Goal: Task Accomplishment & Management: Manage account settings

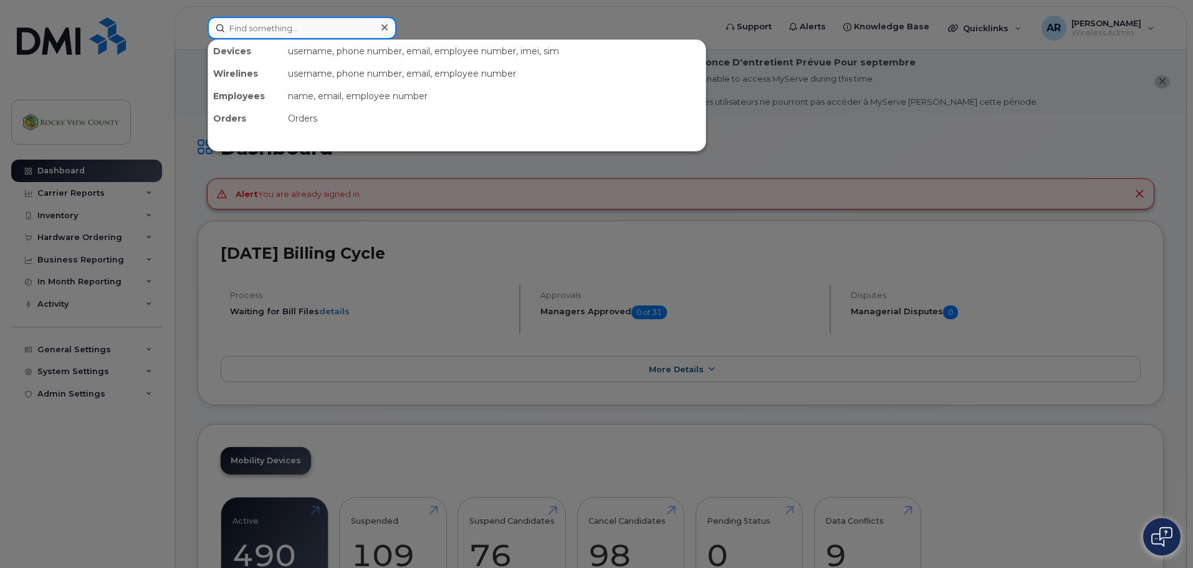
click at [253, 21] on input at bounding box center [302, 28] width 189 height 22
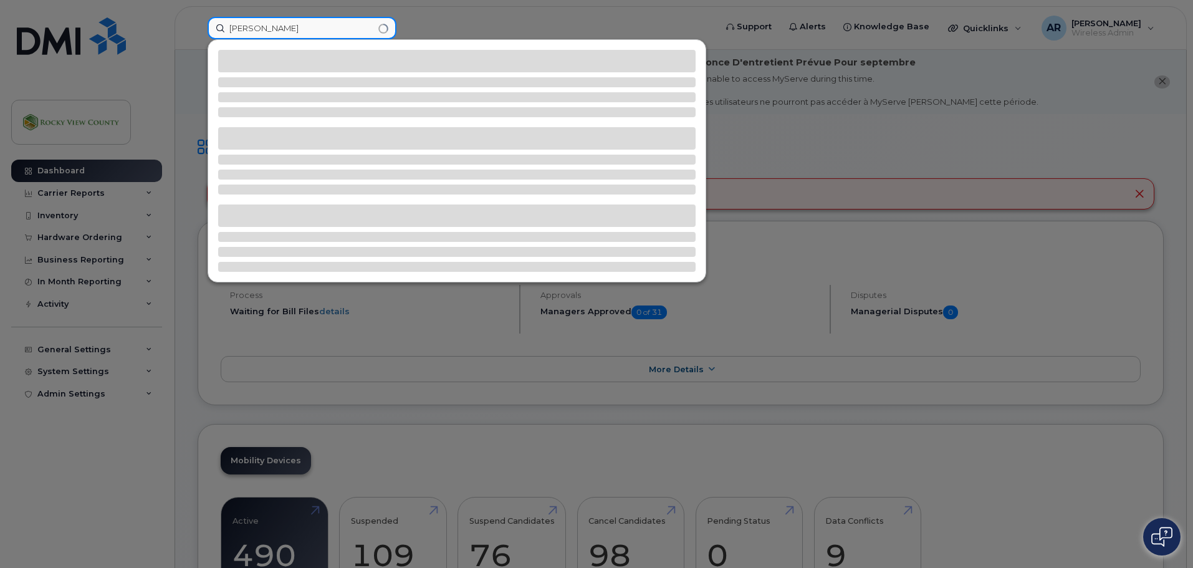
type input "wyatt"
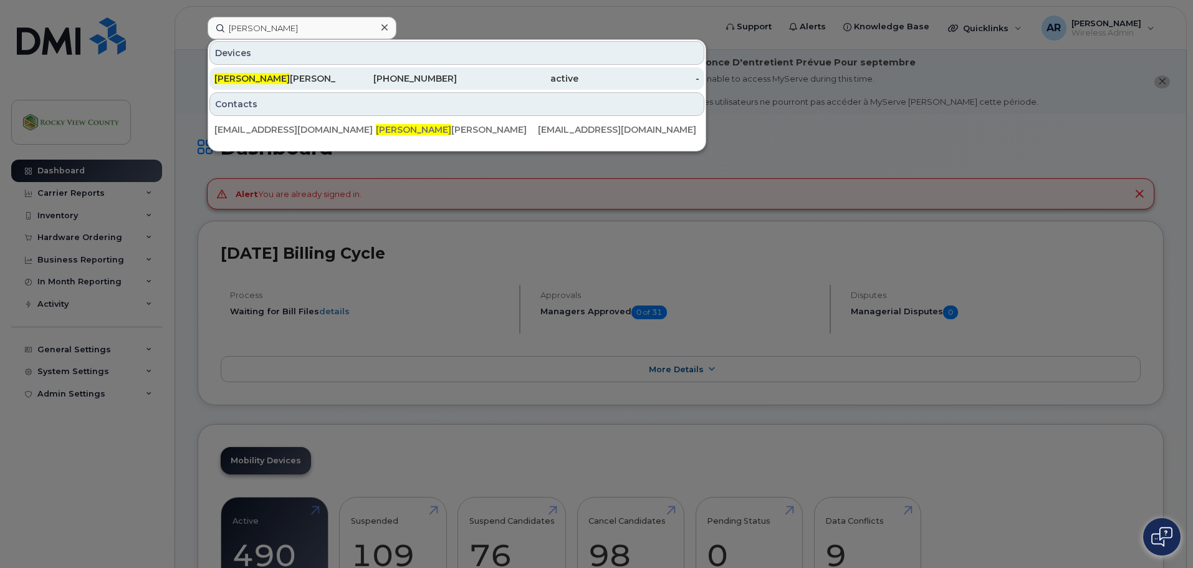
click at [246, 74] on div "Wyatt Fyten" at bounding box center [275, 78] width 122 height 12
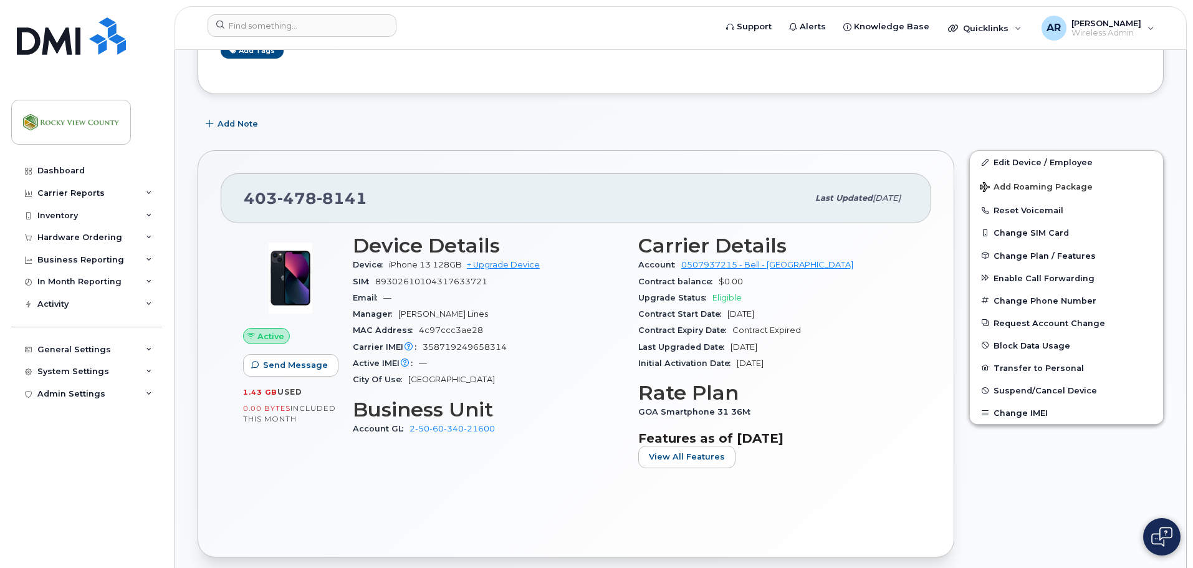
scroll to position [249, 0]
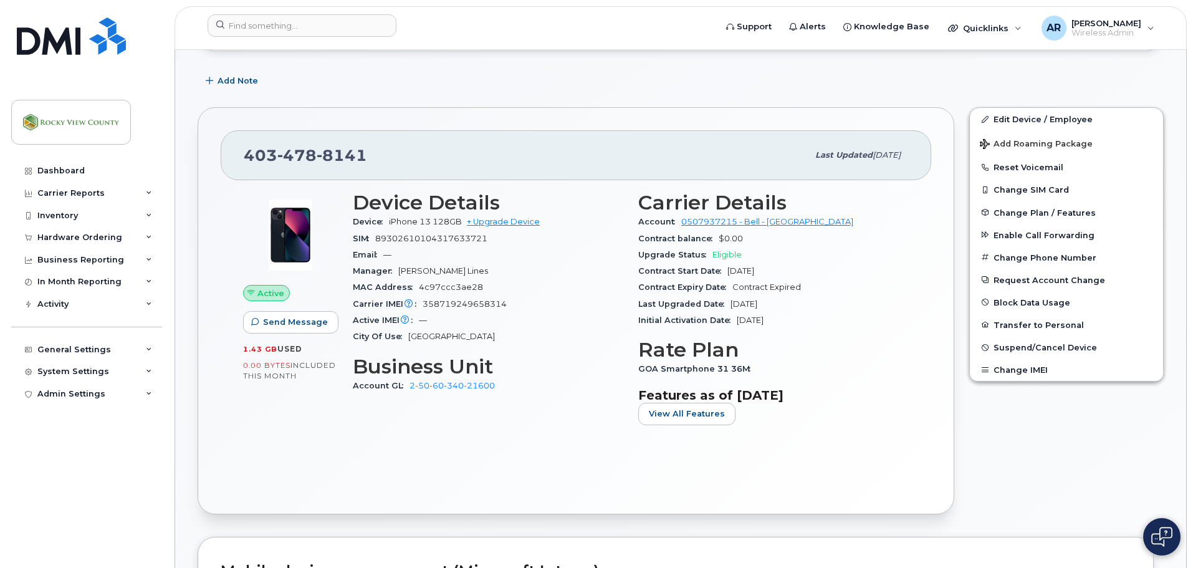
click at [259, 296] on span "Active" at bounding box center [270, 293] width 27 height 12
click at [1022, 121] on link "Edit Device / Employee" at bounding box center [1066, 119] width 193 height 22
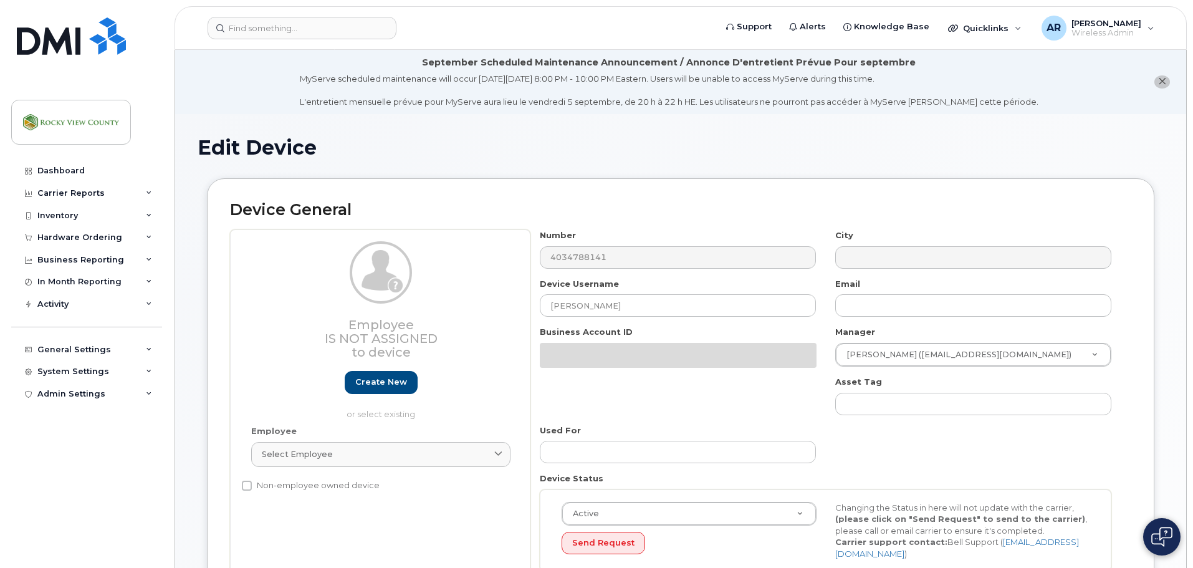
select select "29629316"
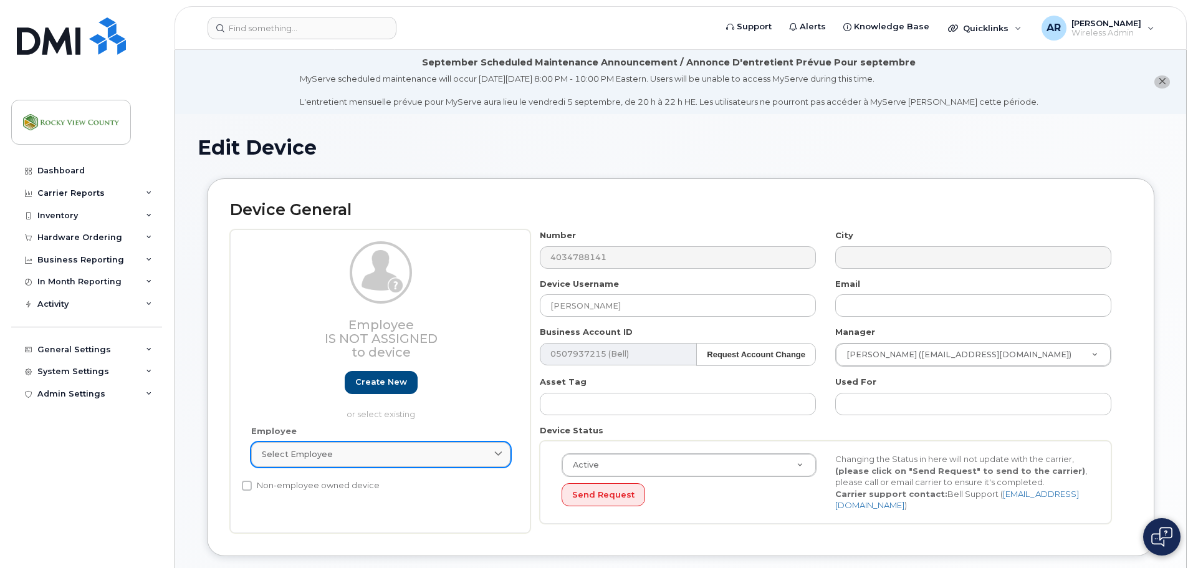
click at [324, 462] on link "Select employee" at bounding box center [380, 454] width 259 height 25
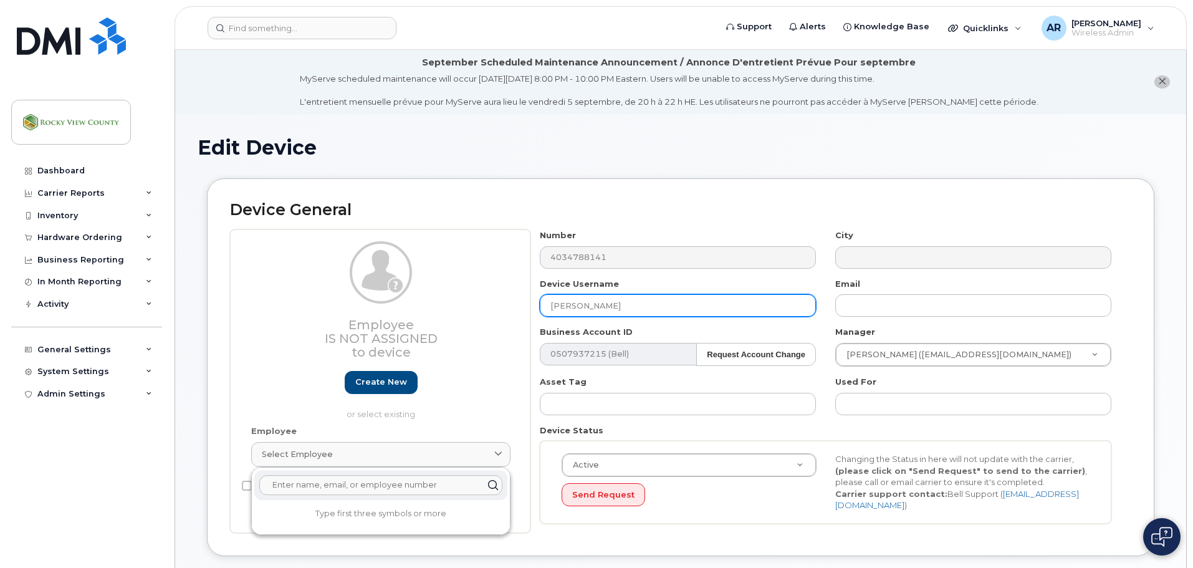
click at [605, 300] on input "[PERSON_NAME]" at bounding box center [678, 305] width 276 height 22
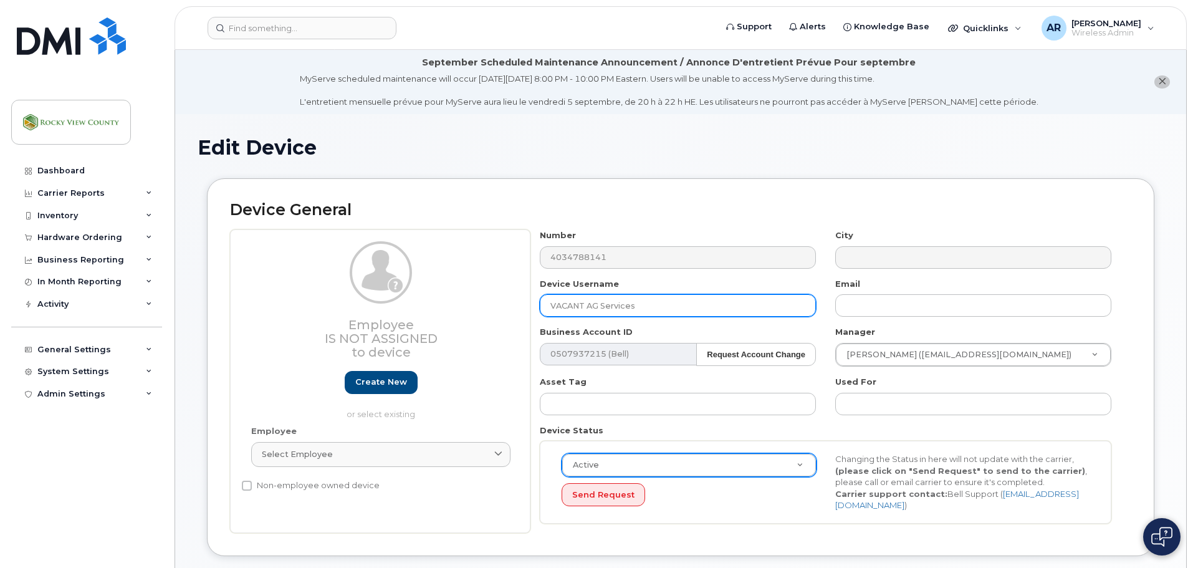
type input "VACANT AG Services"
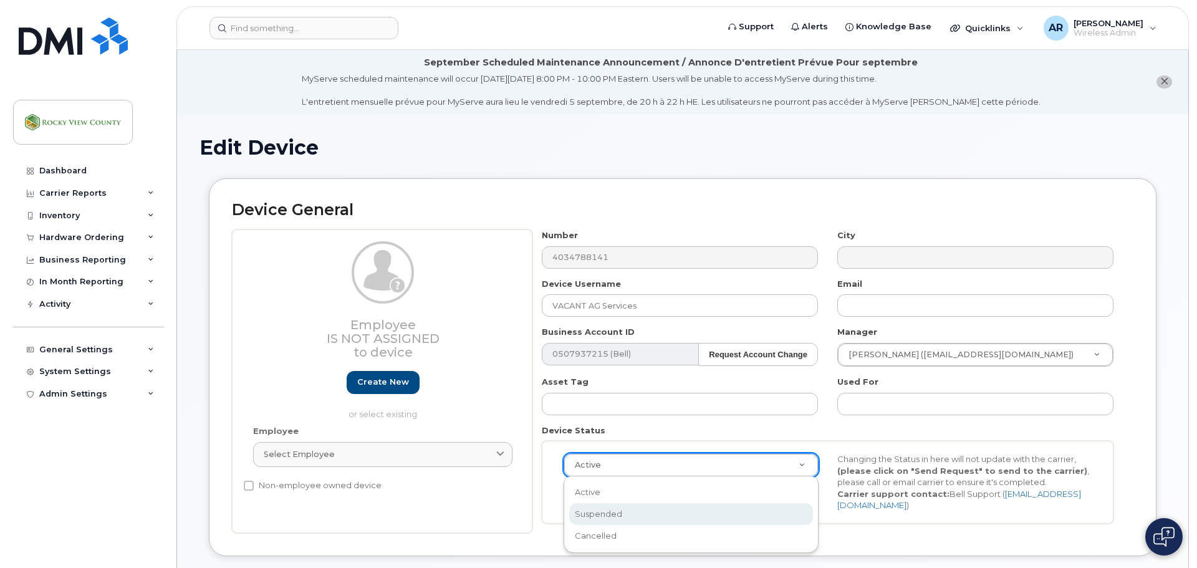
scroll to position [0, 4]
select select "suspended"
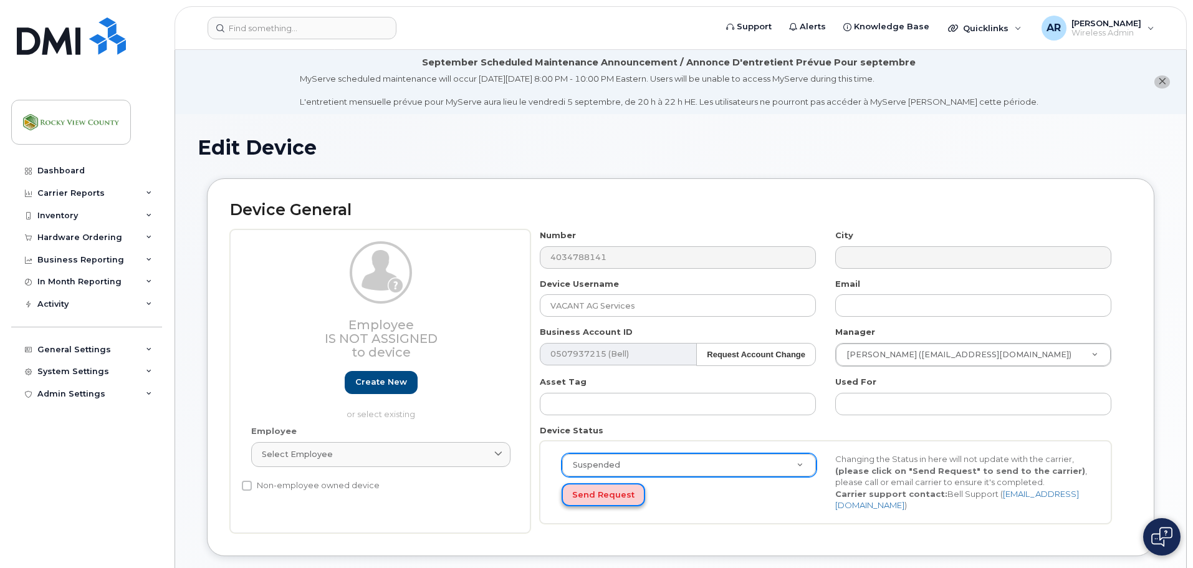
click at [608, 496] on button "Send Request" at bounding box center [604, 494] width 84 height 23
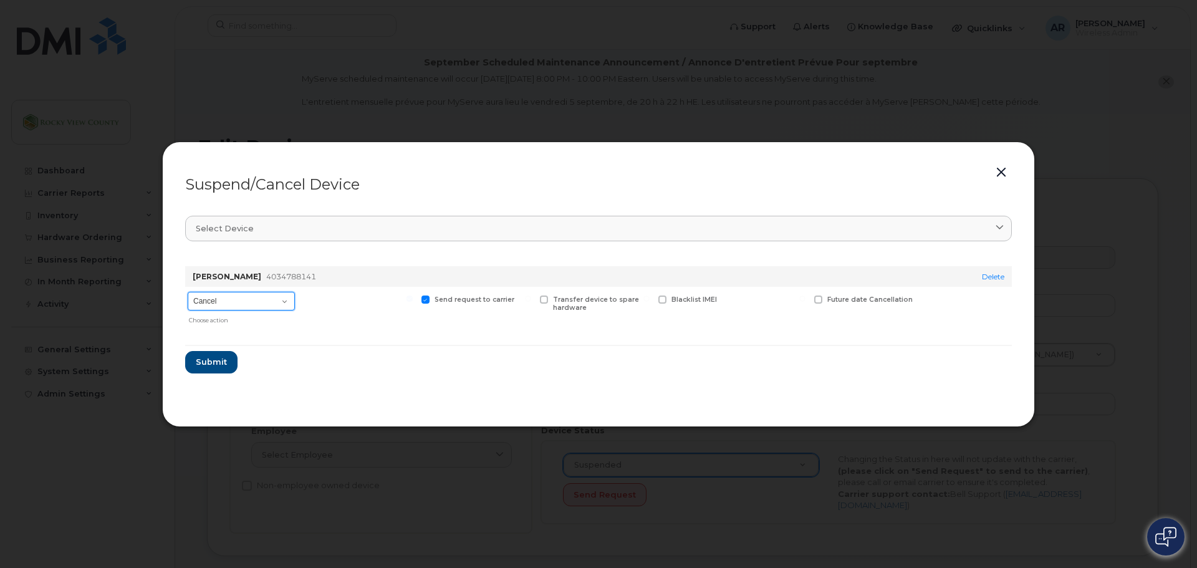
click at [259, 302] on select "Cancel Suspend - Extend Suspension Suspend - Reduced Rate Suspend - Full Rate S…" at bounding box center [241, 301] width 107 height 19
select select "[object Object]"
click at [188, 292] on select "Cancel Suspend - Extend Suspension Suspend - Reduced Rate Suspend - Full Rate S…" at bounding box center [241, 301] width 107 height 19
click at [210, 367] on span "Submit" at bounding box center [210, 362] width 31 height 12
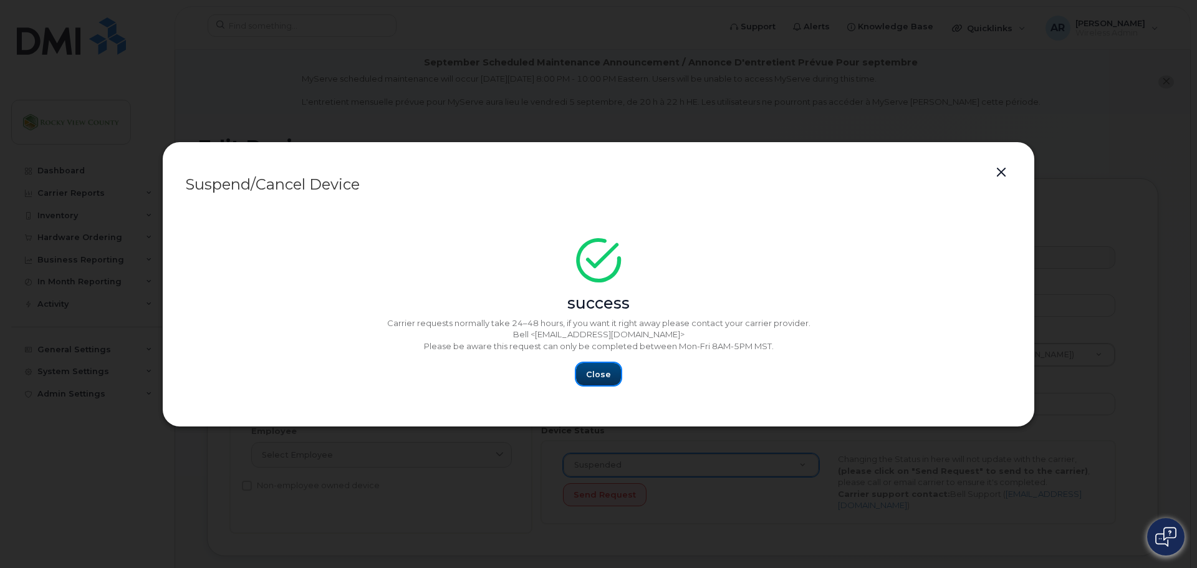
click at [590, 368] on span "Close" at bounding box center [598, 374] width 25 height 12
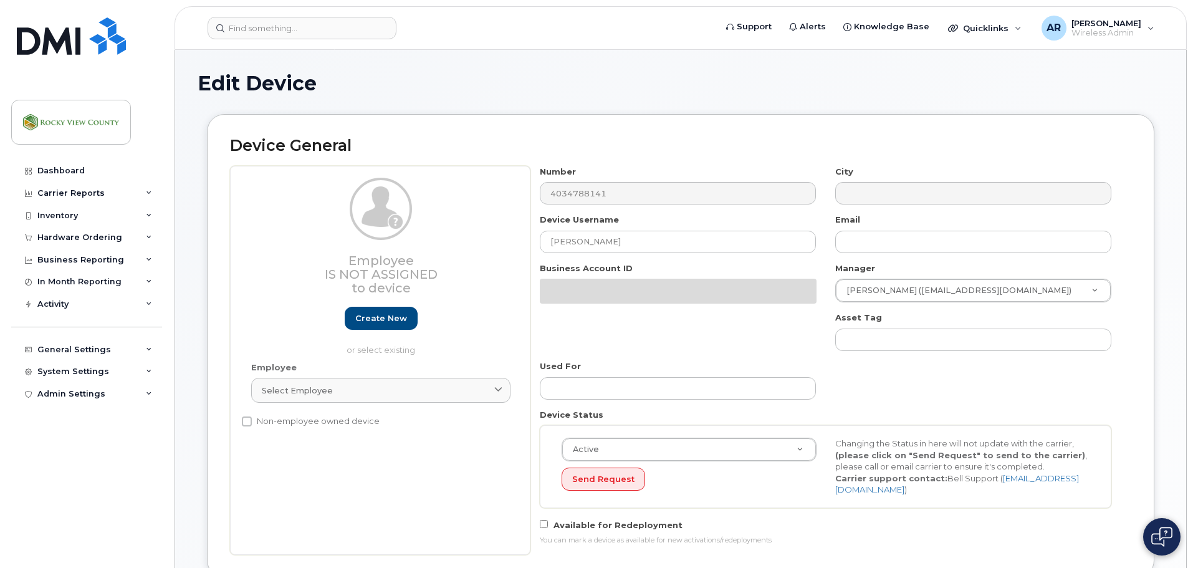
select select "29629316"
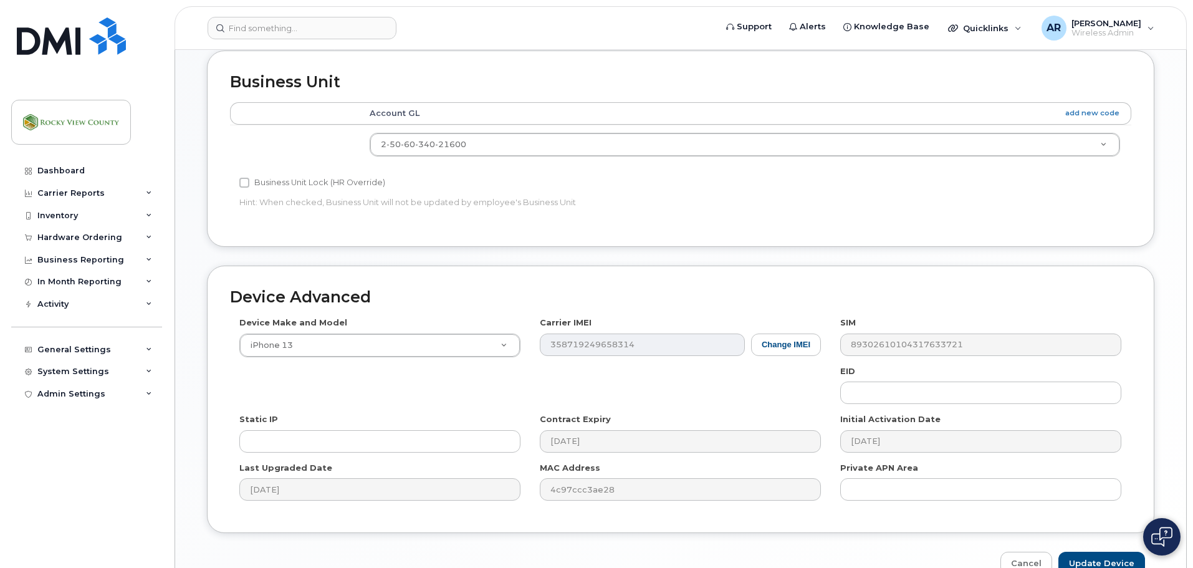
scroll to position [626, 0]
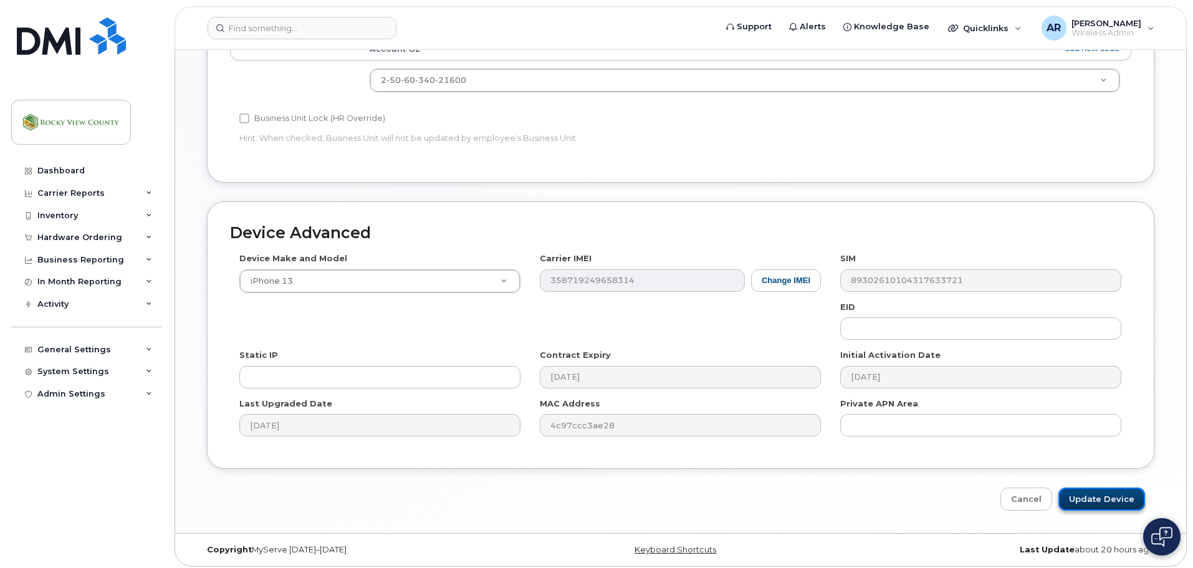
click at [1093, 494] on input "Update Device" at bounding box center [1101, 498] width 87 height 23
type input "Saving..."
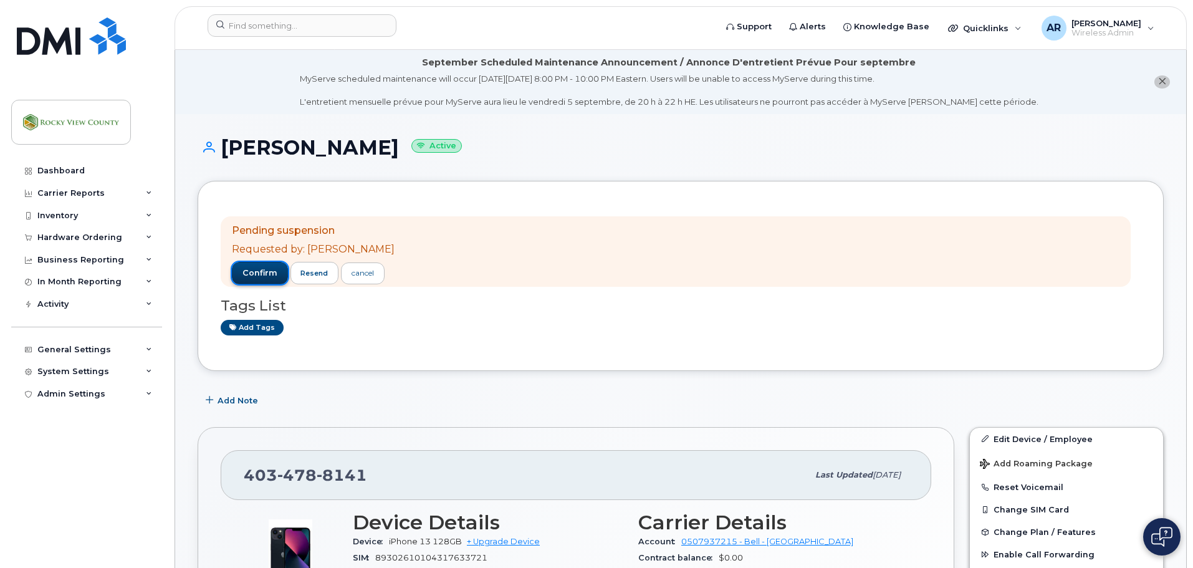
click at [259, 274] on span "confirm" at bounding box center [259, 272] width 35 height 11
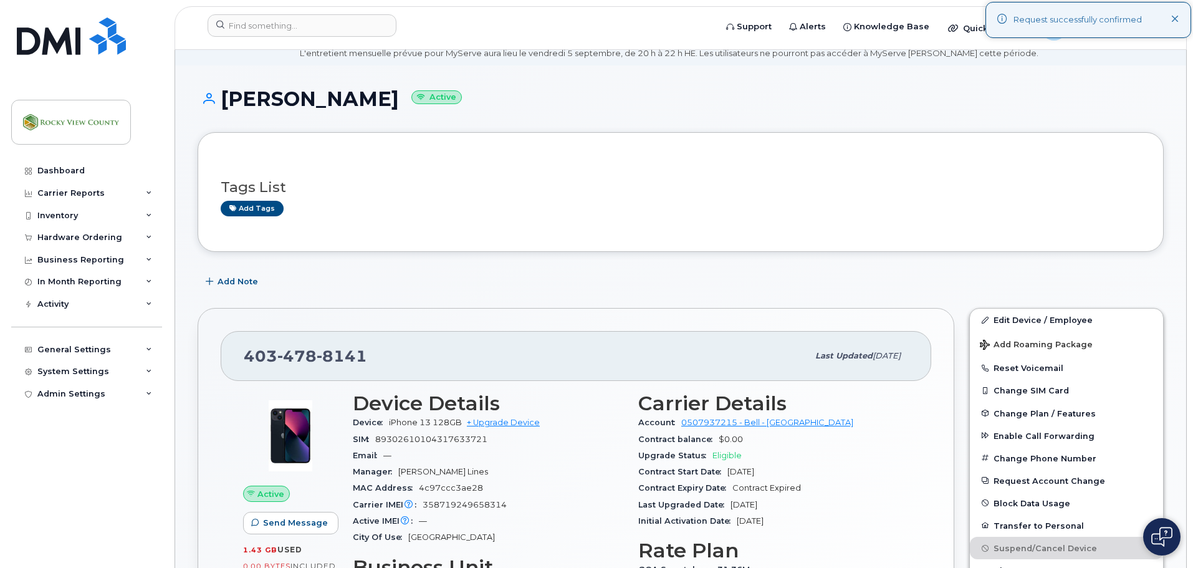
scroll to position [62, 0]
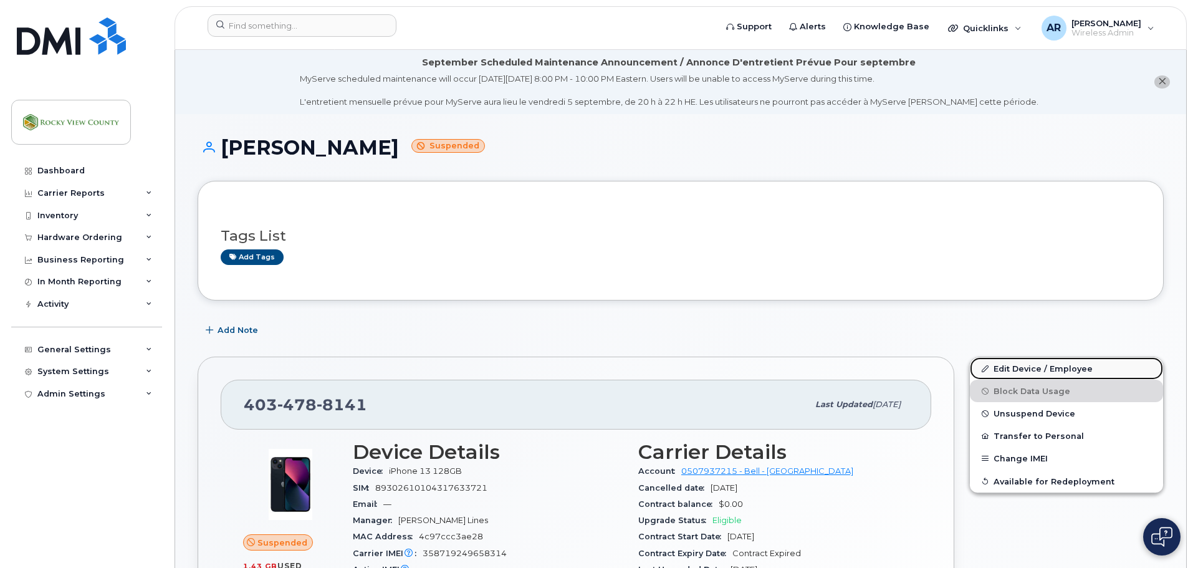
click at [1042, 377] on link "Edit Device / Employee" at bounding box center [1066, 368] width 193 height 22
click at [1042, 372] on link "Edit Device / Employee" at bounding box center [1066, 368] width 193 height 22
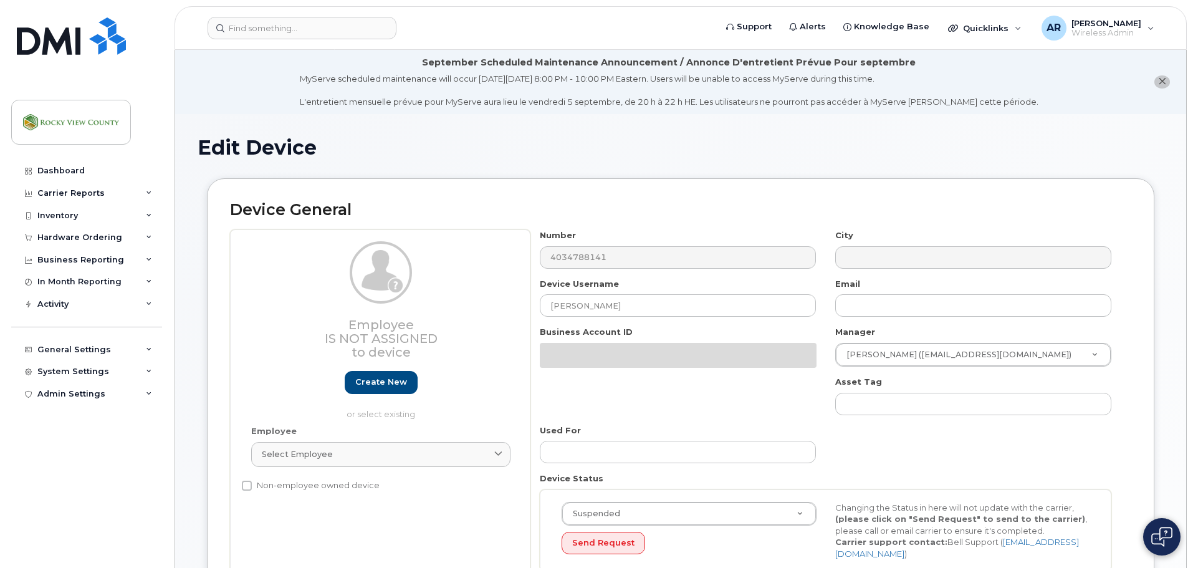
select select "29629316"
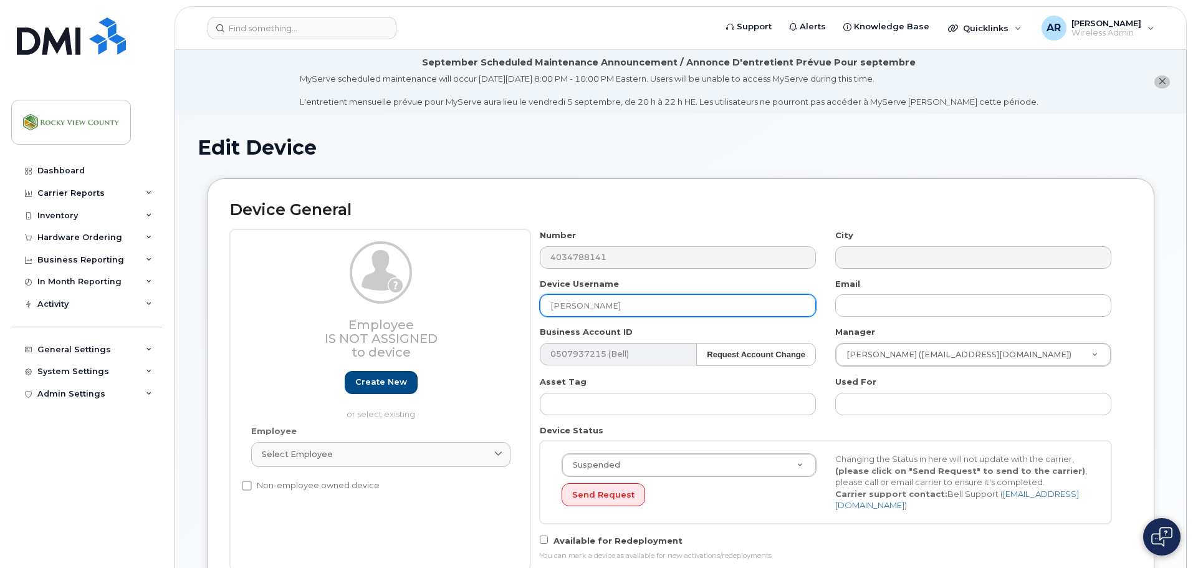
drag, startPoint x: 593, startPoint y: 302, endPoint x: 397, endPoint y: 296, distance: 195.8
click at [400, 297] on div "Employee Is not assigned to device Create new or select existing Employee Selec…" at bounding box center [680, 399] width 901 height 341
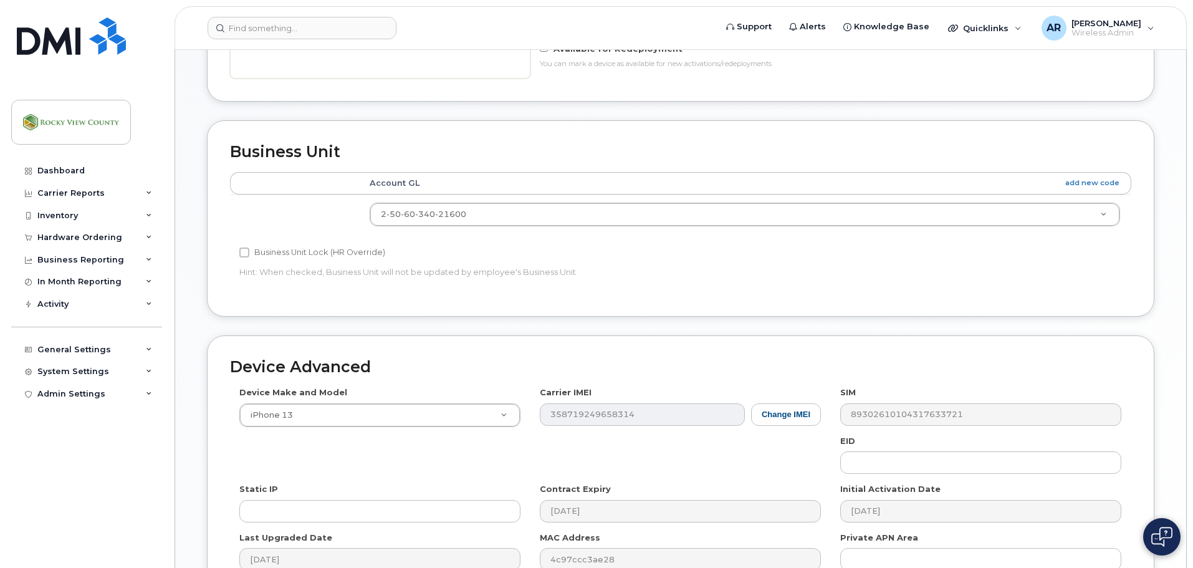
scroll to position [626, 0]
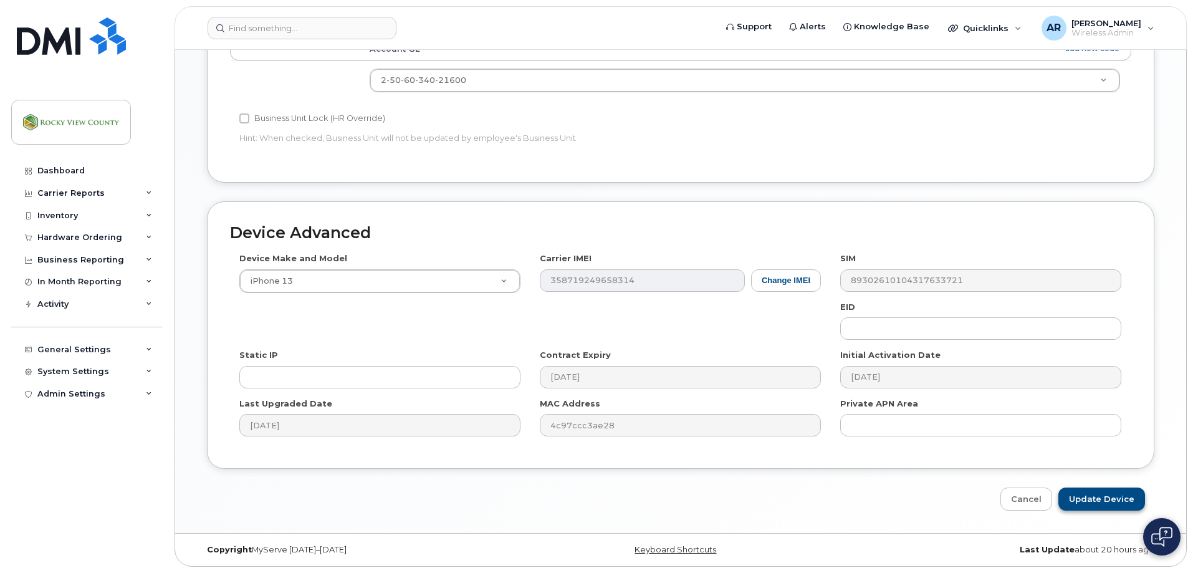
type input "Vacant AG Services"
drag, startPoint x: 1094, startPoint y: 498, endPoint x: 848, endPoint y: 472, distance: 247.6
click at [1098, 500] on input "Update Device" at bounding box center [1101, 498] width 87 height 23
type input "Saving..."
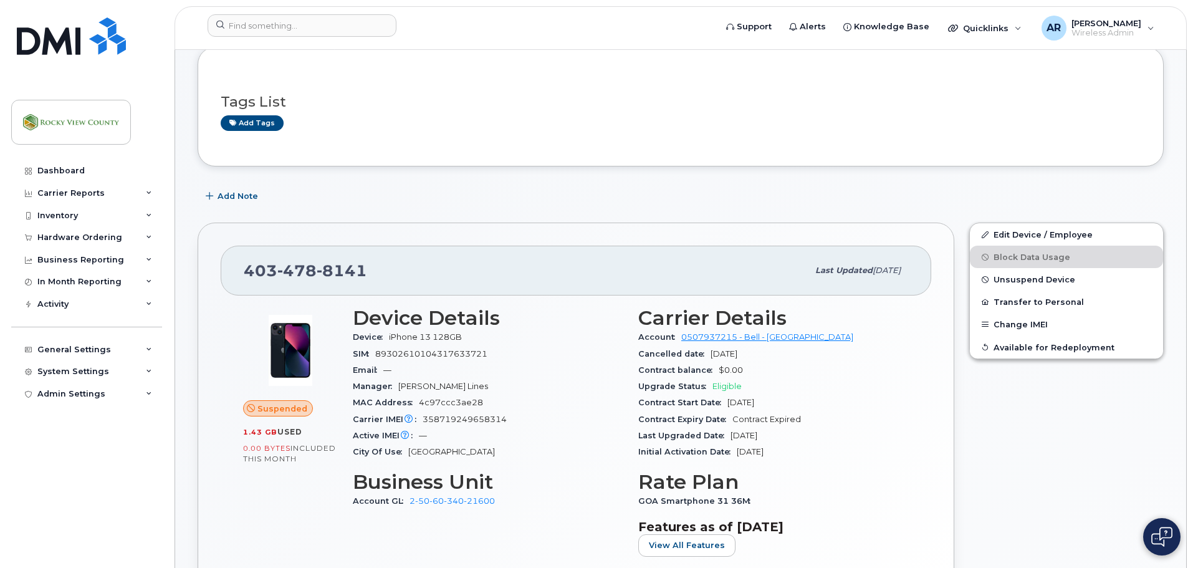
scroll to position [125, 0]
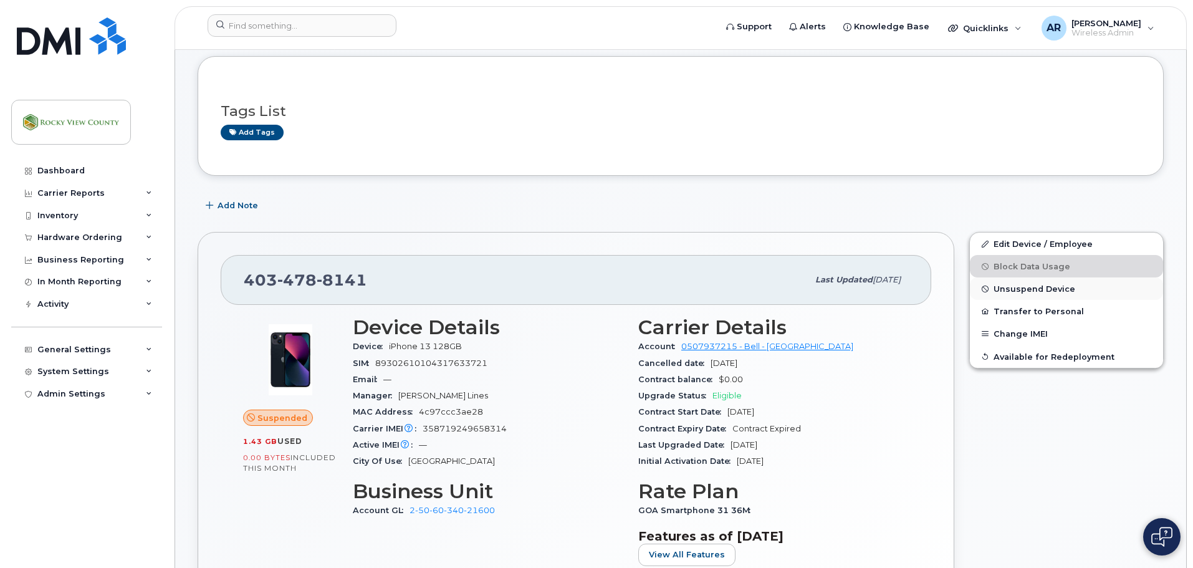
click at [1060, 287] on span "Unsuspend Device" at bounding box center [1035, 288] width 82 height 9
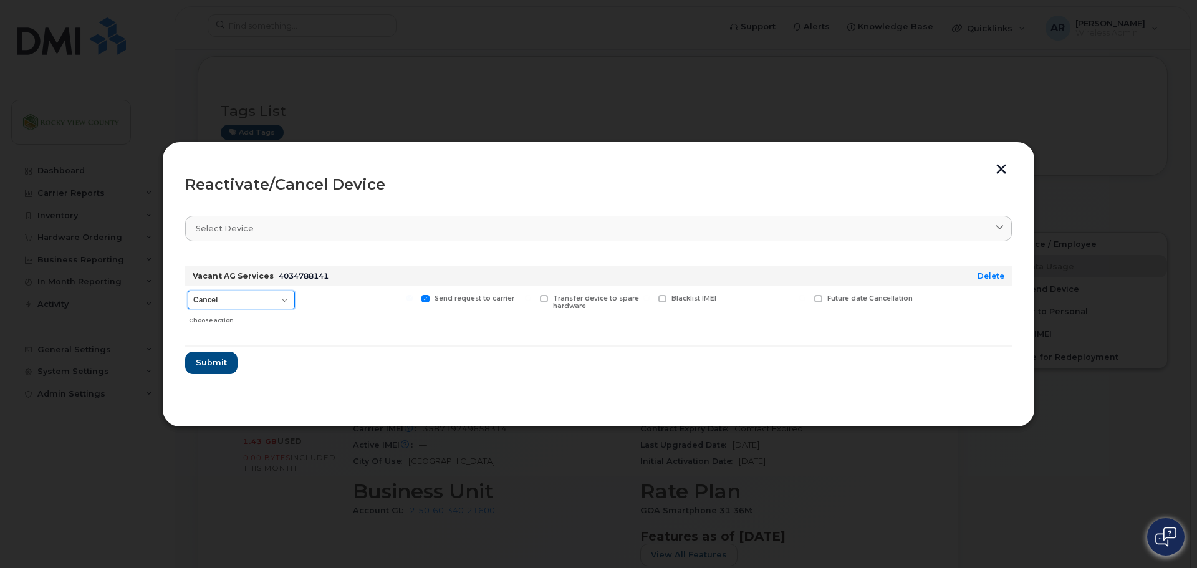
click at [243, 297] on select "Cancel Suspend - Extend Suspension Reactivate" at bounding box center [241, 299] width 107 height 19
select select "[object Object]"
click at [188, 290] on select "Cancel Suspend - Extend Suspension Reactivate" at bounding box center [241, 299] width 107 height 19
click at [203, 364] on span "Submit" at bounding box center [210, 363] width 31 height 12
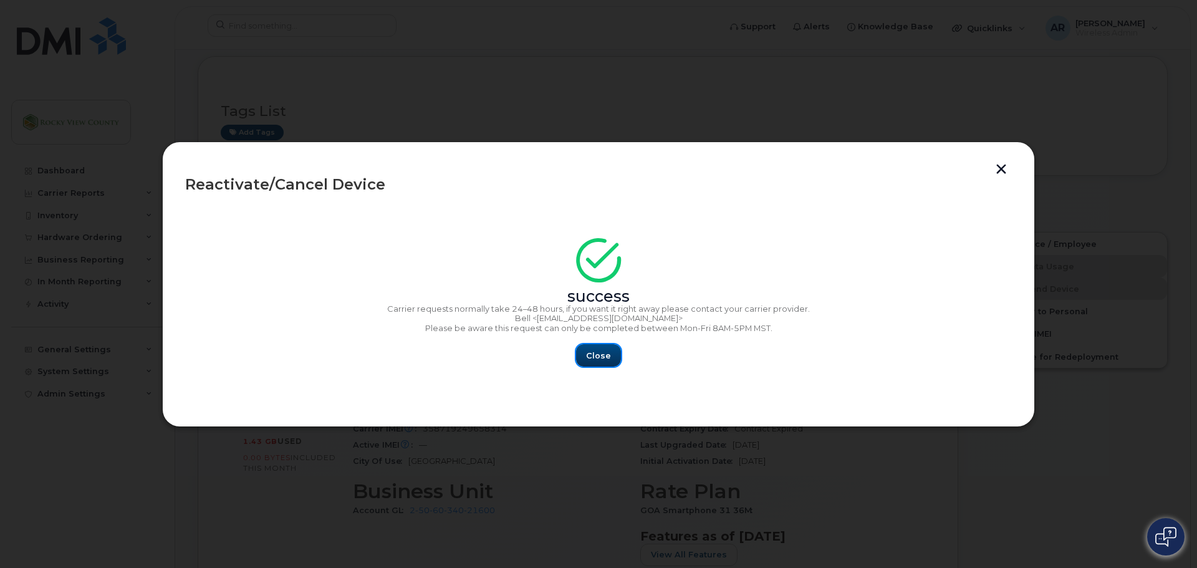
click at [612, 357] on button "Close" at bounding box center [598, 355] width 45 height 22
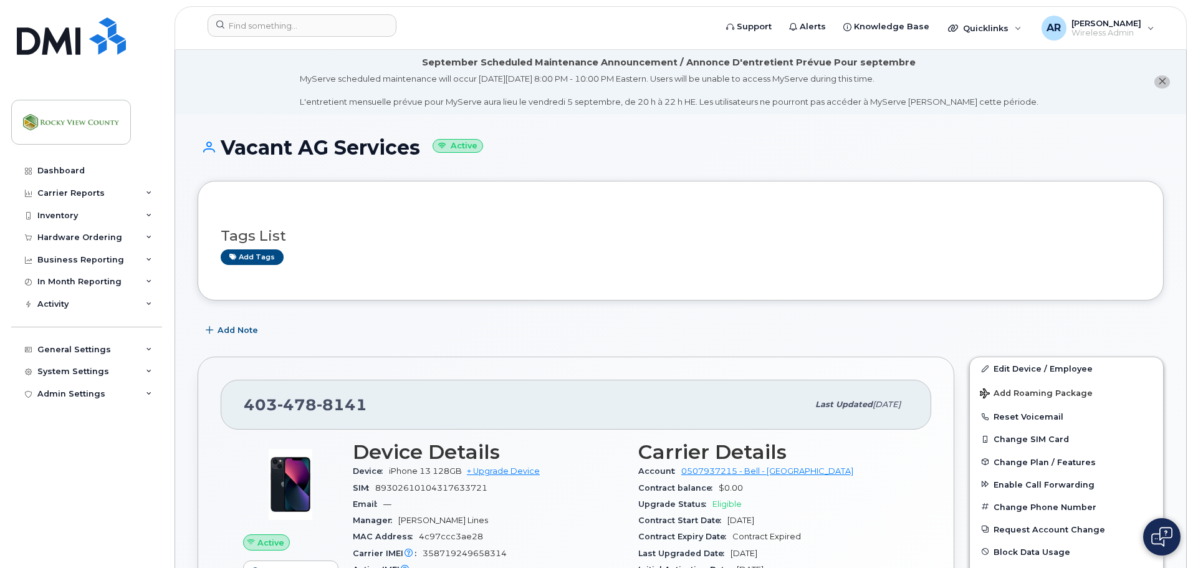
click at [1166, 80] on button "close notification" at bounding box center [1162, 81] width 16 height 13
